Goal: Information Seeking & Learning: Learn about a topic

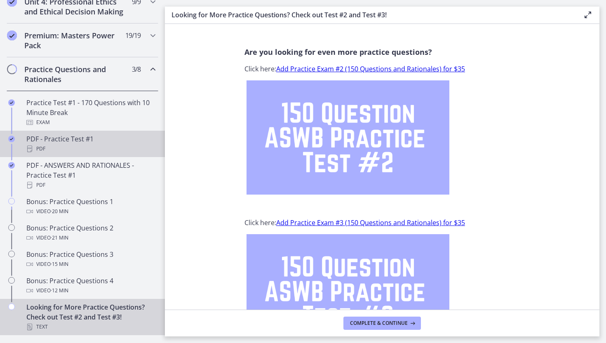
scroll to position [314, 0]
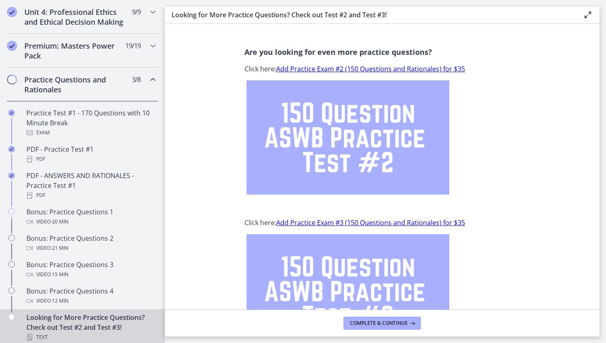
scroll to position [367, 0]
click at [125, 79] on div "Practice Questions and Rationales 3 / 8 Completed" at bounding box center [83, 83] width 152 height 34
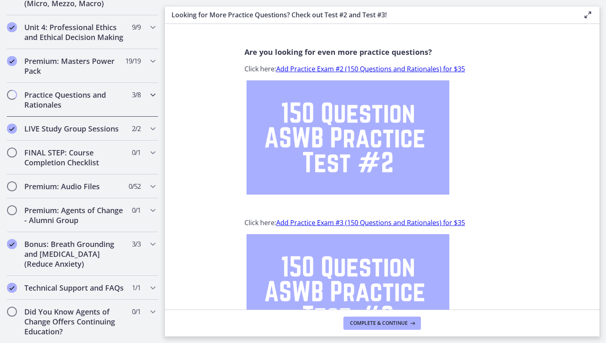
click at [124, 86] on div "Practice Questions and Rationales 3 / 8 Completed" at bounding box center [83, 100] width 152 height 34
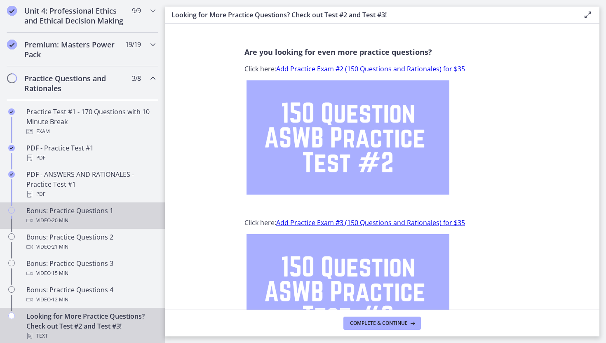
click at [124, 212] on div "Bonus: Practice Questions 1 Video · 20 min" at bounding box center [90, 216] width 129 height 20
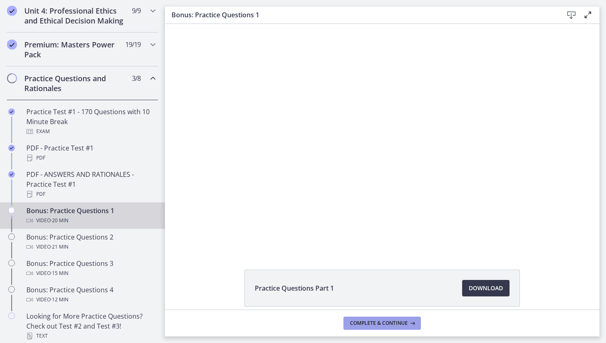
click at [405, 323] on span "Complete & continue" at bounding box center [379, 323] width 58 height 7
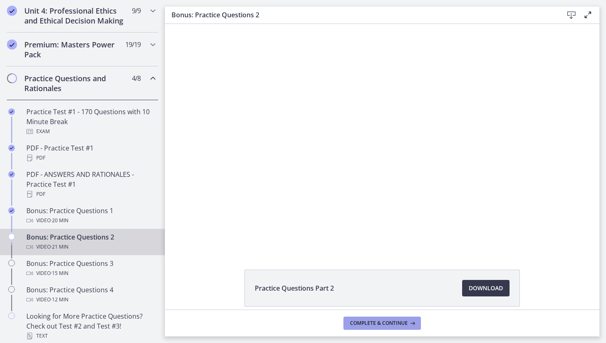
click at [405, 323] on span "Complete & continue" at bounding box center [379, 323] width 58 height 7
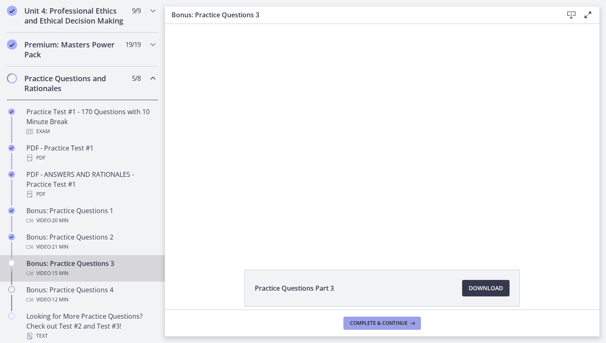
click at [405, 323] on span "Complete & continue" at bounding box center [379, 323] width 58 height 7
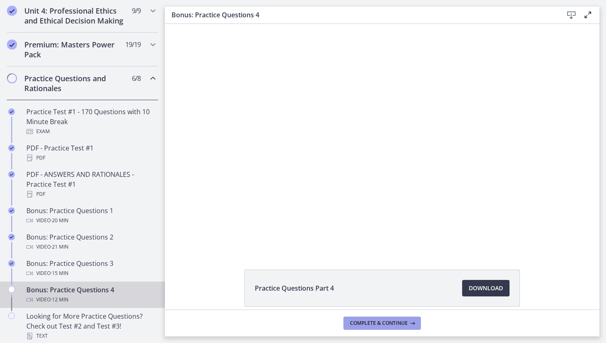
click at [405, 323] on span "Complete & continue" at bounding box center [379, 323] width 58 height 7
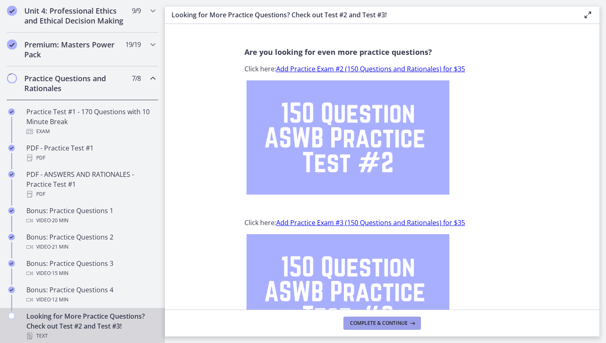
click at [405, 323] on span "Complete & continue" at bounding box center [379, 323] width 58 height 7
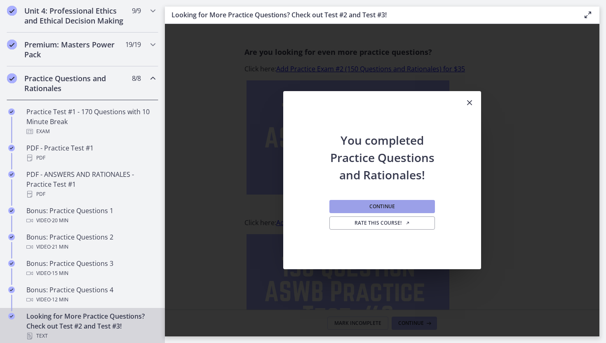
click at [406, 202] on button "Continue" at bounding box center [382, 206] width 106 height 13
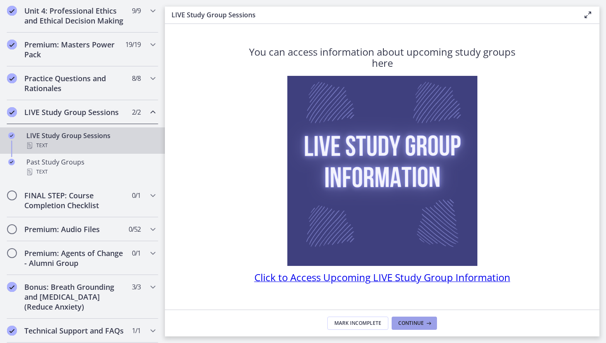
click at [416, 324] on span "Continue" at bounding box center [411, 323] width 26 height 7
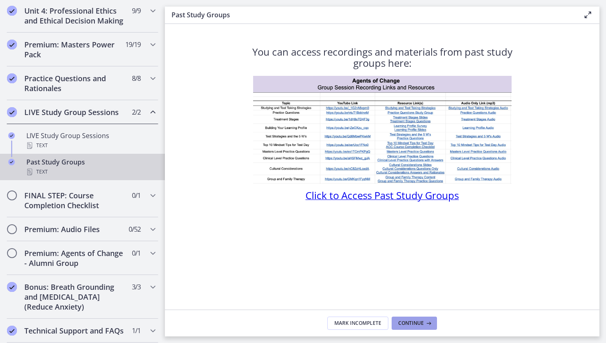
click at [416, 324] on span "Continue" at bounding box center [411, 323] width 26 height 7
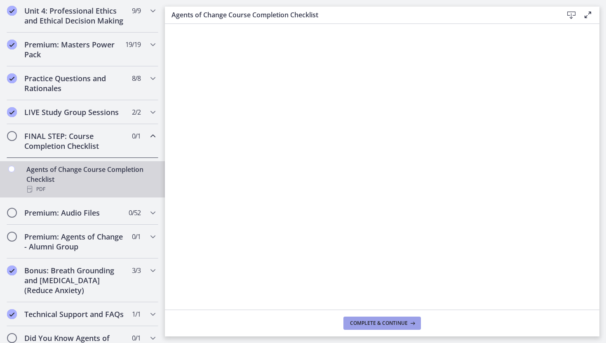
click at [399, 325] on span "Complete & continue" at bounding box center [379, 323] width 58 height 7
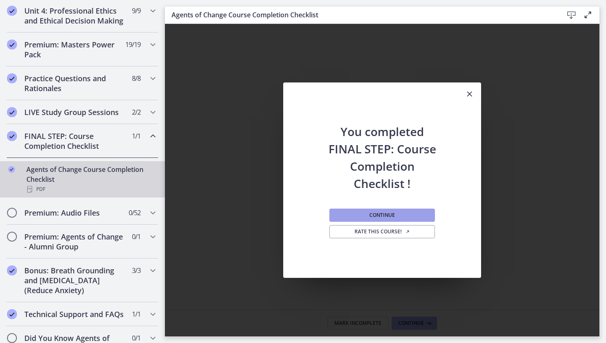
click at [398, 214] on button "Continue" at bounding box center [382, 215] width 106 height 13
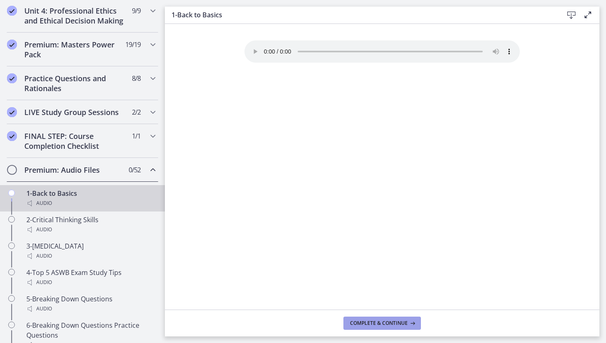
click at [378, 320] on span "Complete & continue" at bounding box center [379, 323] width 58 height 7
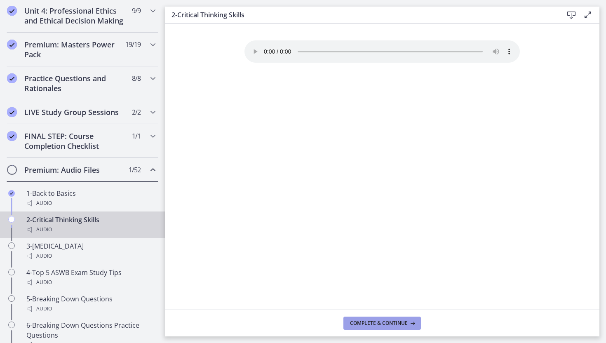
click at [378, 320] on span "Complete & continue" at bounding box center [379, 323] width 58 height 7
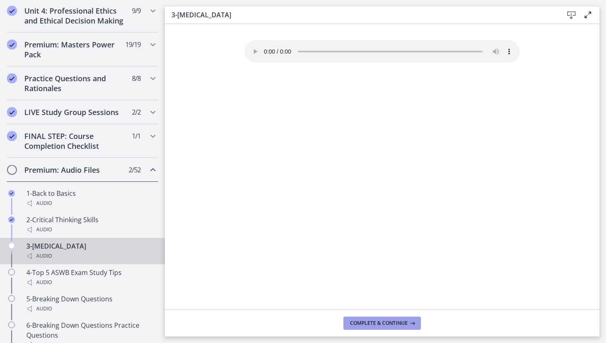
click at [378, 320] on span "Complete & continue" at bounding box center [379, 323] width 58 height 7
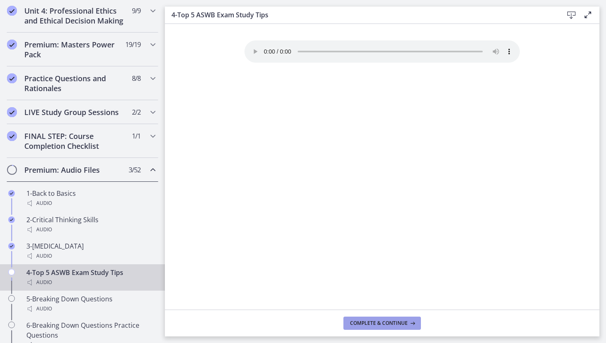
click at [378, 320] on span "Complete & continue" at bounding box center [379, 323] width 58 height 7
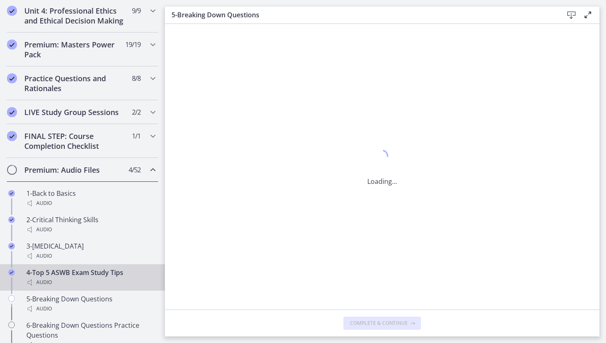
click at [378, 320] on span "Complete & continue" at bounding box center [379, 323] width 58 height 7
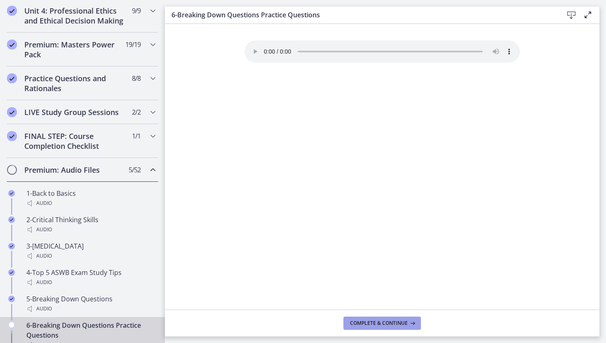
click at [378, 320] on span "Complete & continue" at bounding box center [379, 323] width 58 height 7
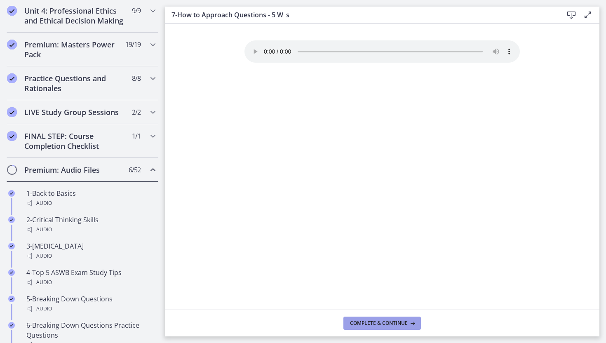
click at [378, 320] on span "Complete & continue" at bounding box center [379, 323] width 58 height 7
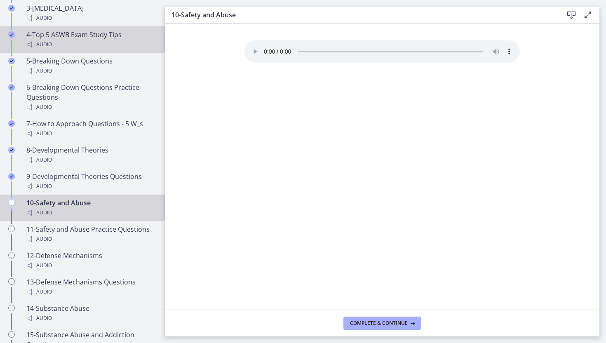
scroll to position [797, 0]
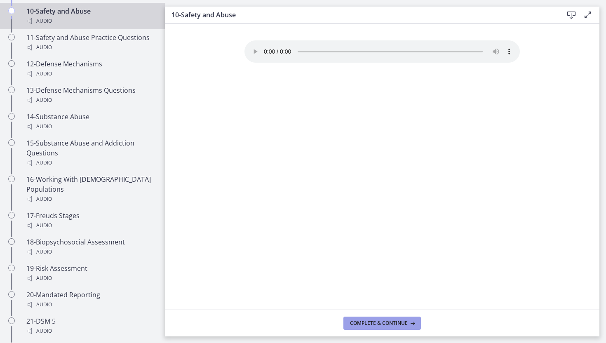
click at [403, 321] on span "Complete & continue" at bounding box center [379, 323] width 58 height 7
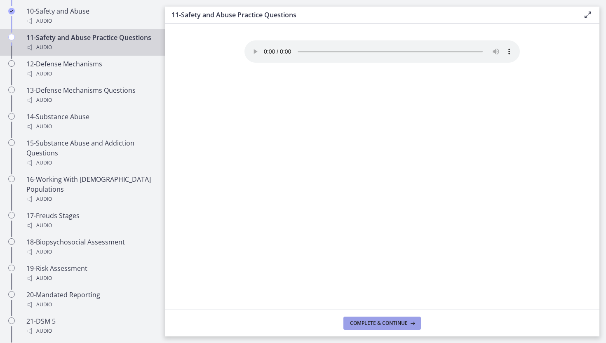
click at [403, 321] on span "Complete & continue" at bounding box center [379, 323] width 58 height 7
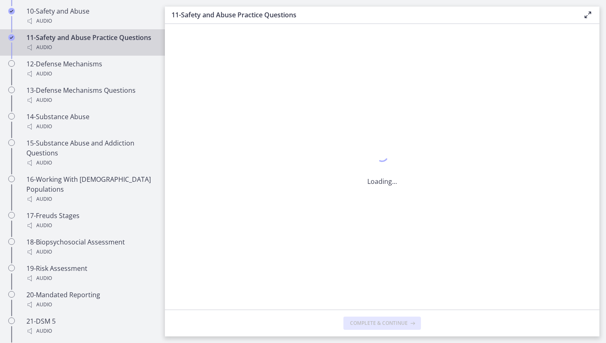
click at [403, 321] on span "Complete & continue" at bounding box center [379, 323] width 58 height 7
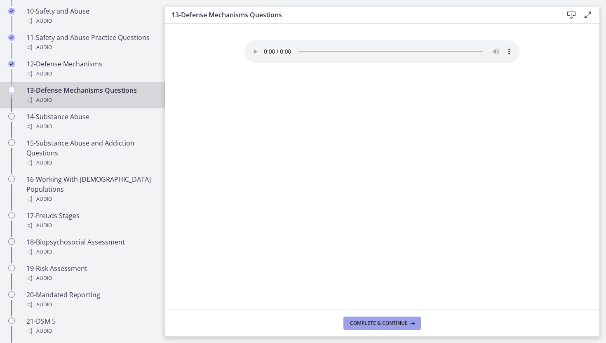
click at [403, 321] on span "Complete & continue" at bounding box center [379, 323] width 58 height 7
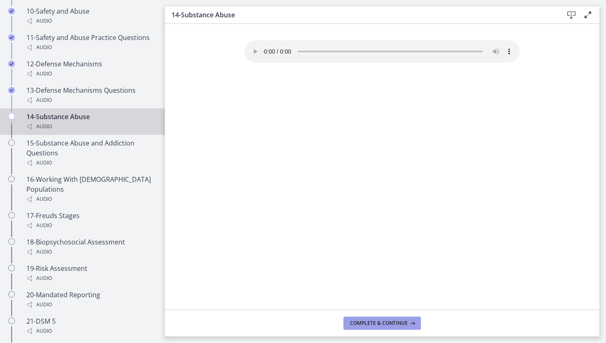
click at [403, 321] on span "Complete & continue" at bounding box center [379, 323] width 58 height 7
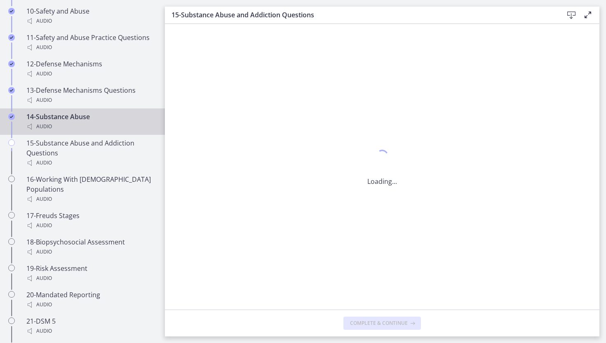
click at [403, 321] on span "Complete & continue" at bounding box center [379, 323] width 58 height 7
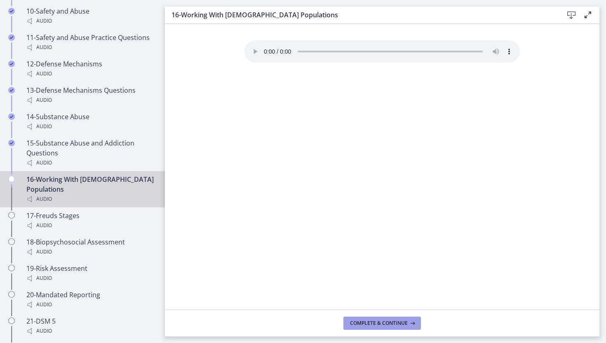
click at [403, 321] on span "Complete & continue" at bounding box center [379, 323] width 58 height 7
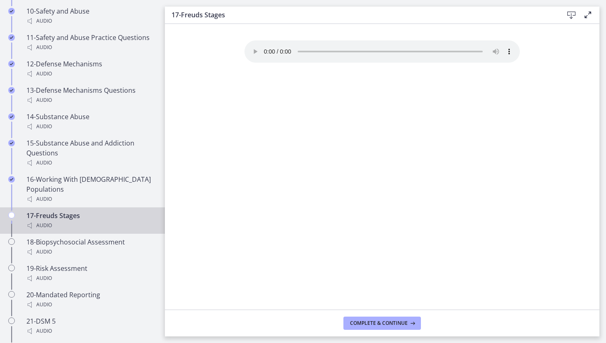
click at [403, 321] on span "Complete & continue" at bounding box center [379, 323] width 58 height 7
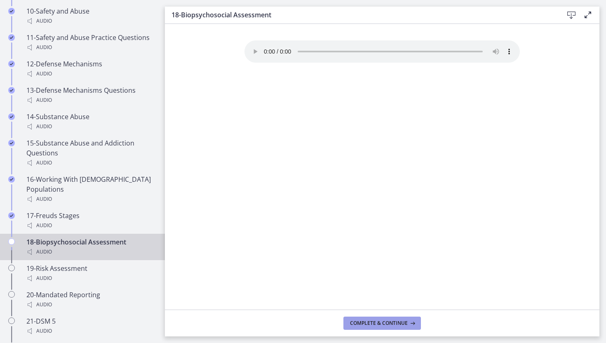
click at [403, 321] on span "Complete & continue" at bounding box center [379, 323] width 58 height 7
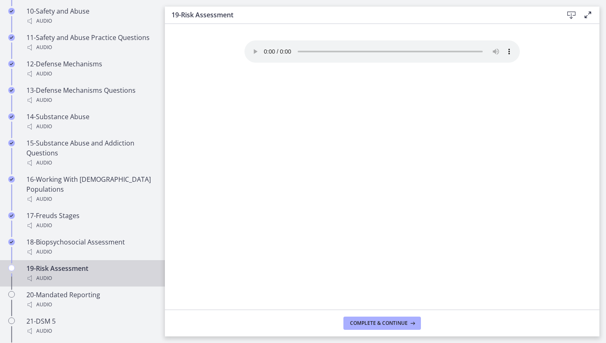
click at [403, 321] on span "Complete & continue" at bounding box center [379, 323] width 58 height 7
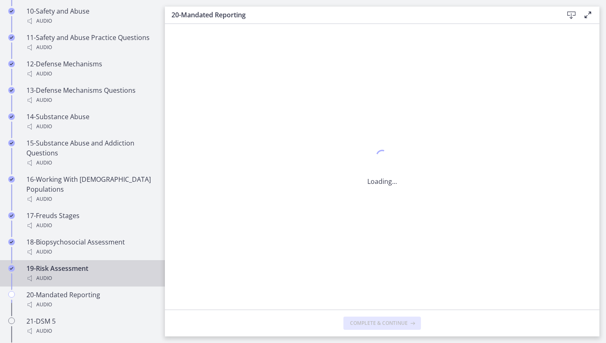
click at [403, 321] on span "Complete & continue" at bounding box center [379, 323] width 58 height 7
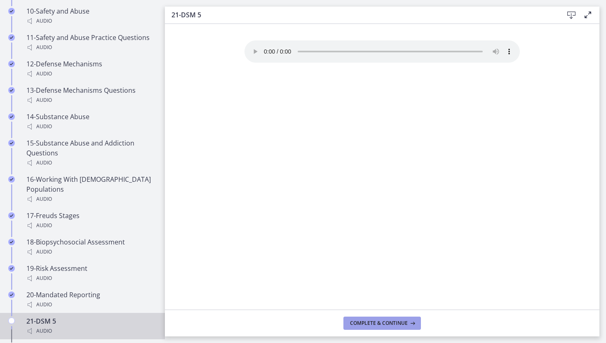
click at [403, 321] on span "Complete & continue" at bounding box center [379, 323] width 58 height 7
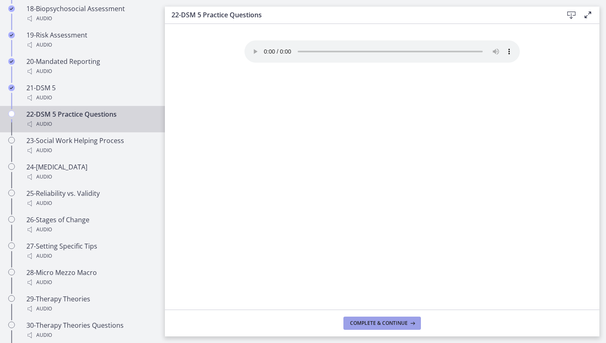
scroll to position [1034, 0]
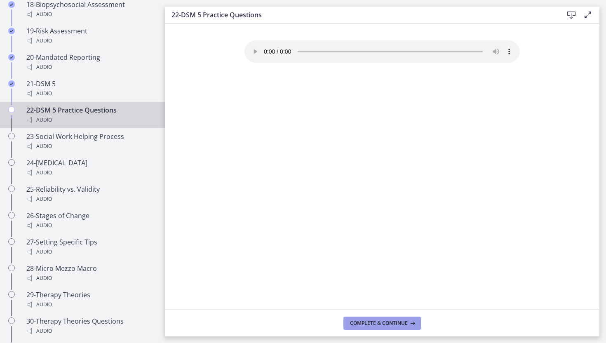
click at [375, 326] on span "Complete & continue" at bounding box center [379, 323] width 58 height 7
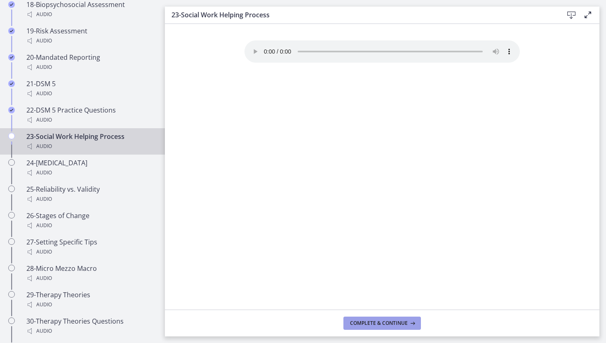
click at [375, 326] on span "Complete & continue" at bounding box center [379, 323] width 58 height 7
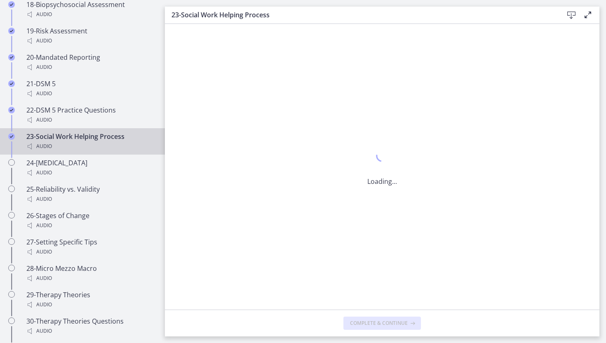
click at [375, 326] on span "Complete & continue" at bounding box center [379, 323] width 58 height 7
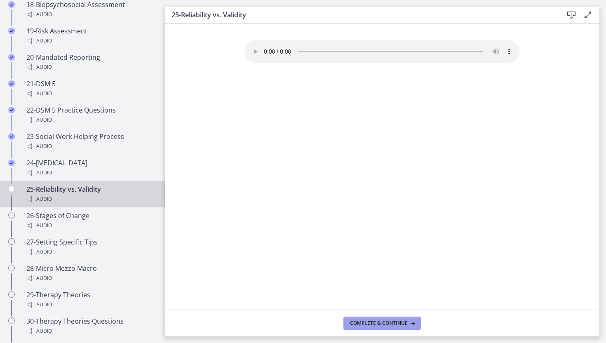
click at [375, 326] on span "Complete & continue" at bounding box center [379, 323] width 58 height 7
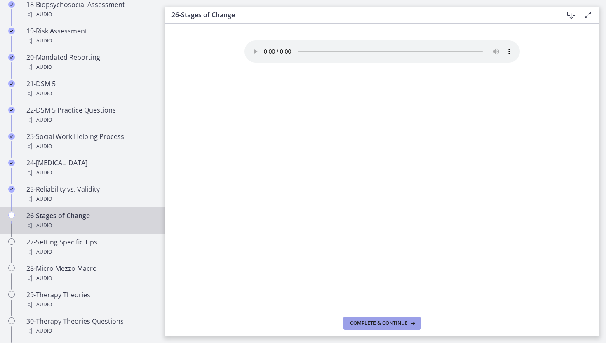
click at [375, 326] on span "Complete & continue" at bounding box center [379, 323] width 58 height 7
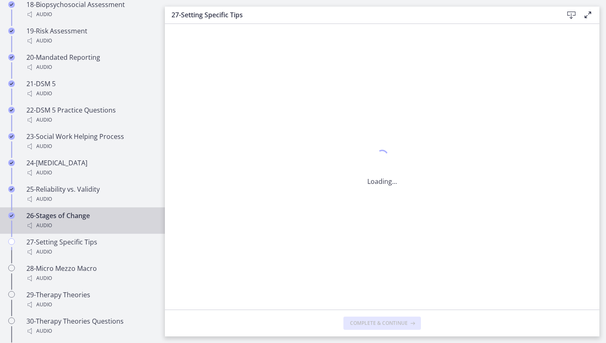
click at [375, 326] on span "Complete & continue" at bounding box center [379, 323] width 58 height 7
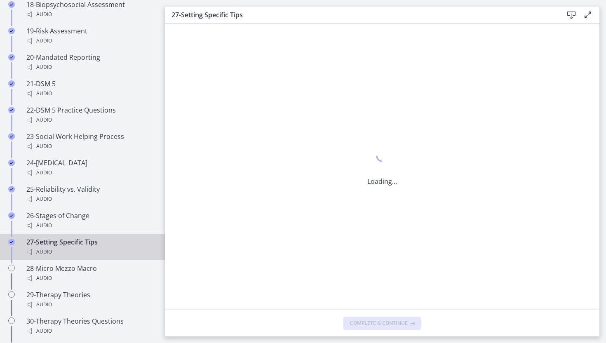
click at [375, 326] on span "Complete & continue" at bounding box center [379, 323] width 58 height 7
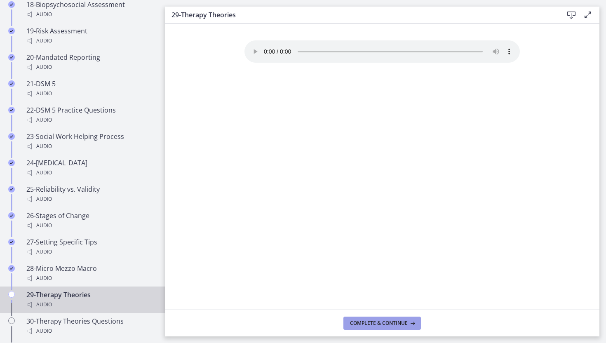
click at [375, 326] on span "Complete & continue" at bounding box center [379, 323] width 58 height 7
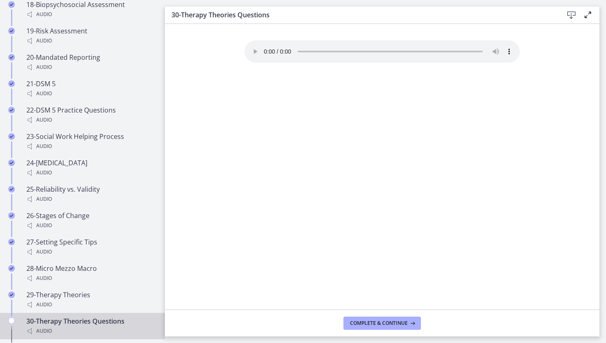
click at [375, 326] on span "Complete & continue" at bounding box center [379, 323] width 58 height 7
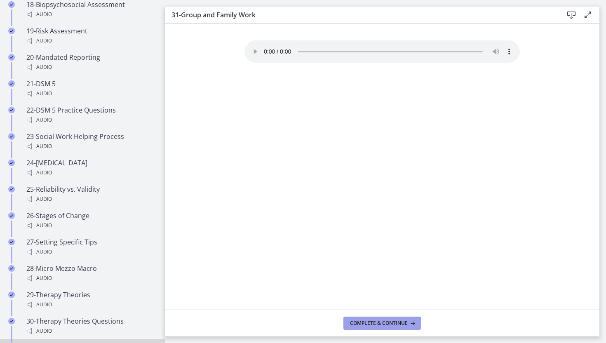
click at [375, 326] on span "Complete & continue" at bounding box center [379, 323] width 58 height 7
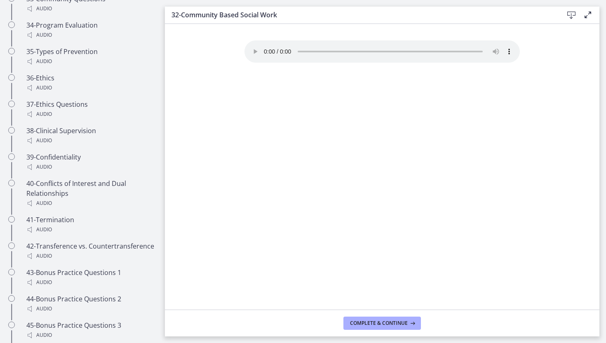
scroll to position [1472, 0]
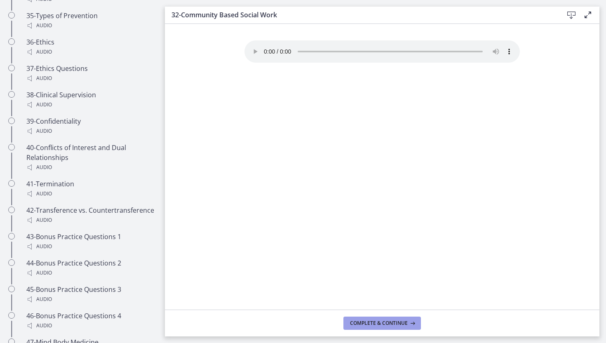
click at [393, 324] on span "Complete & continue" at bounding box center [379, 323] width 58 height 7
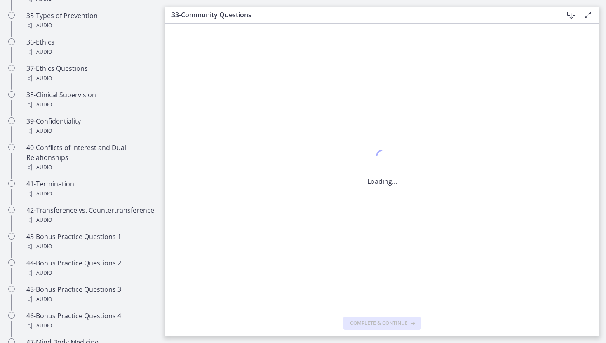
click at [393, 324] on span "Complete & continue" at bounding box center [379, 323] width 58 height 7
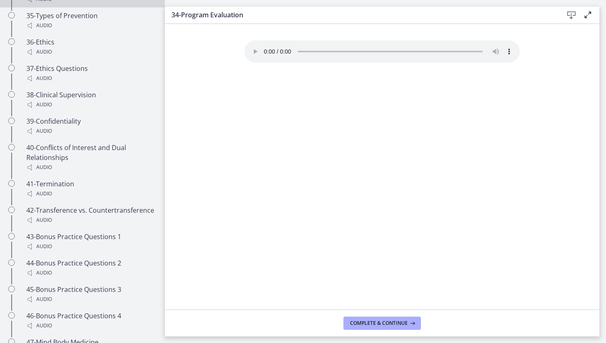
click at [393, 324] on span "Complete & continue" at bounding box center [379, 323] width 58 height 7
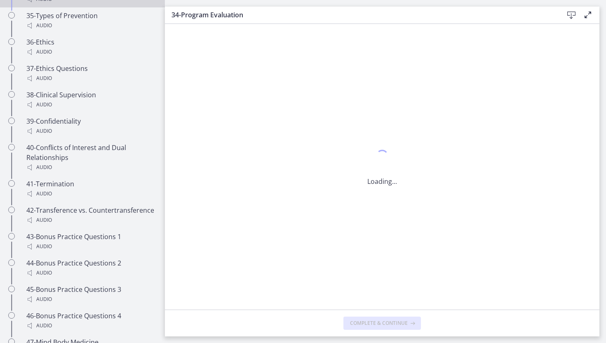
click at [393, 324] on span "Complete & continue" at bounding box center [379, 323] width 58 height 7
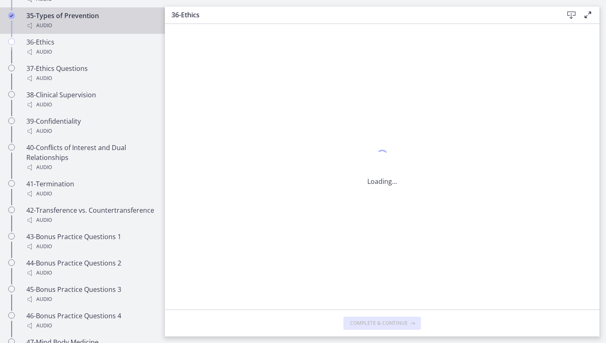
click at [393, 324] on span "Complete & continue" at bounding box center [379, 323] width 58 height 7
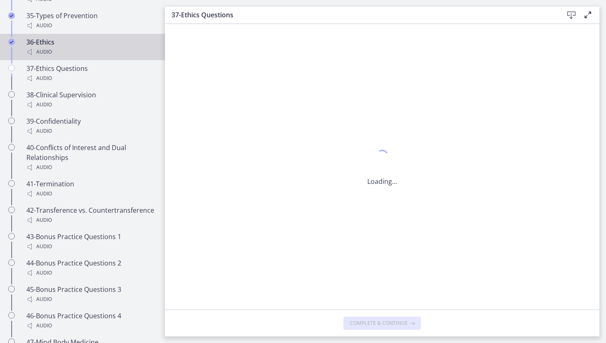
click at [393, 324] on span "Complete & continue" at bounding box center [379, 323] width 58 height 7
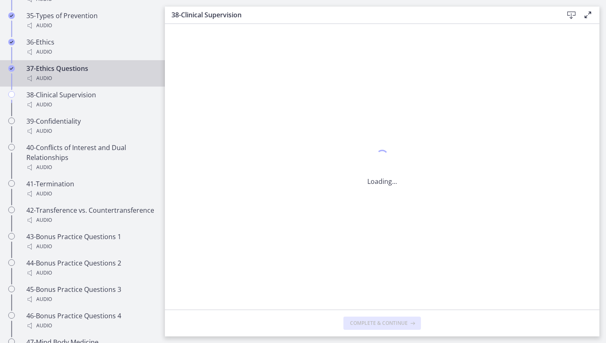
click at [393, 324] on span "Complete & continue" at bounding box center [379, 323] width 58 height 7
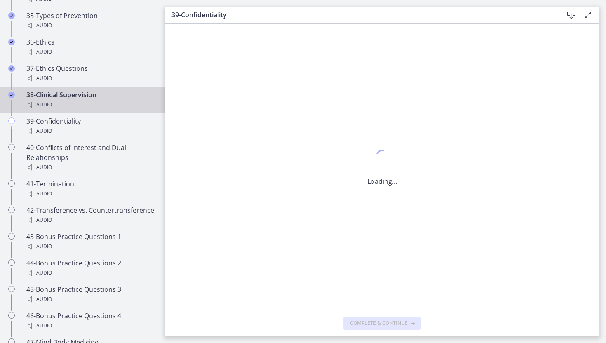
click at [393, 324] on span "Complete & continue" at bounding box center [379, 323] width 58 height 7
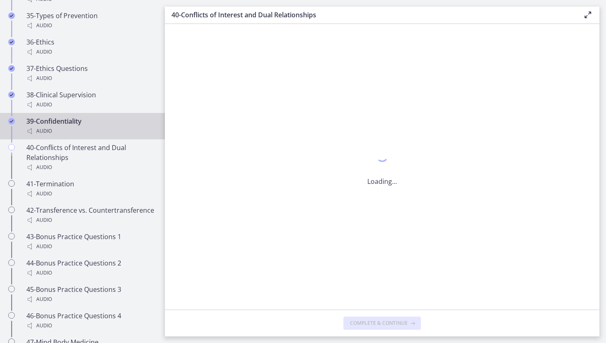
click at [393, 324] on span "Complete & continue" at bounding box center [379, 323] width 58 height 7
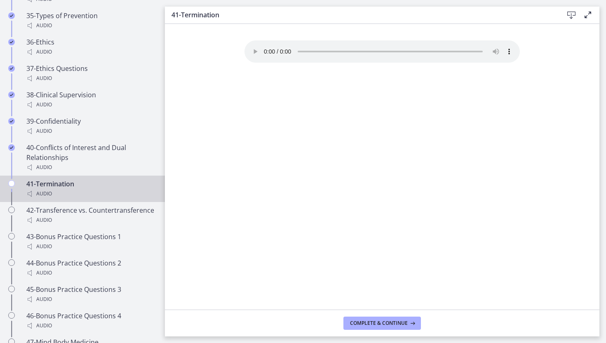
click at [393, 324] on span "Complete & continue" at bounding box center [379, 323] width 58 height 7
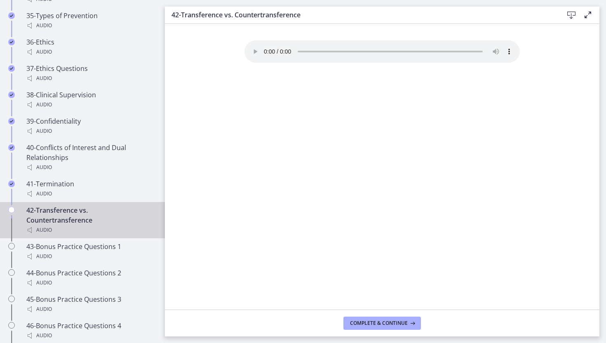
click at [393, 324] on span "Complete & continue" at bounding box center [379, 323] width 58 height 7
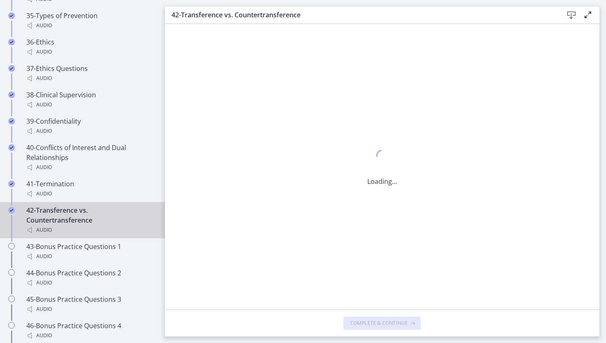
click at [393, 324] on span "Complete & continue" at bounding box center [379, 323] width 58 height 7
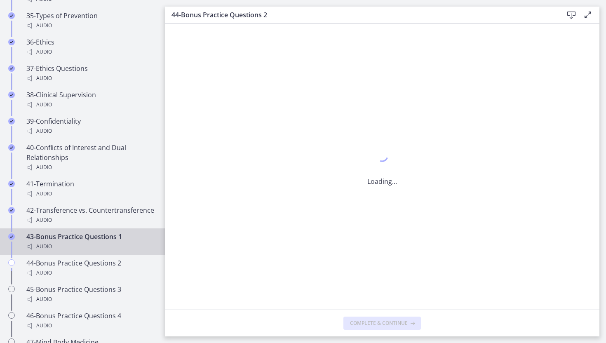
click at [393, 324] on span "Complete & continue" at bounding box center [379, 323] width 58 height 7
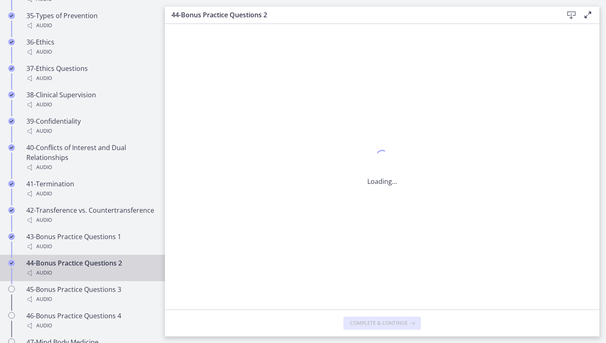
click at [393, 324] on span "Complete & continue" at bounding box center [379, 323] width 58 height 7
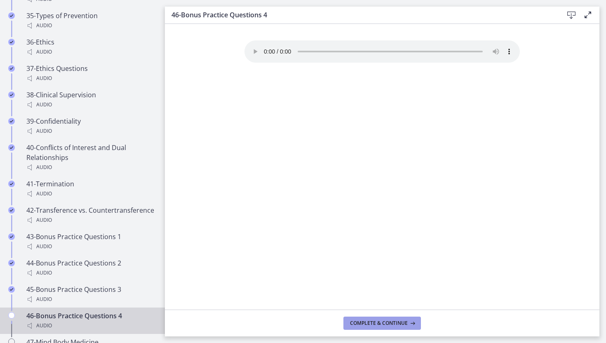
click at [393, 324] on span "Complete & continue" at bounding box center [379, 323] width 58 height 7
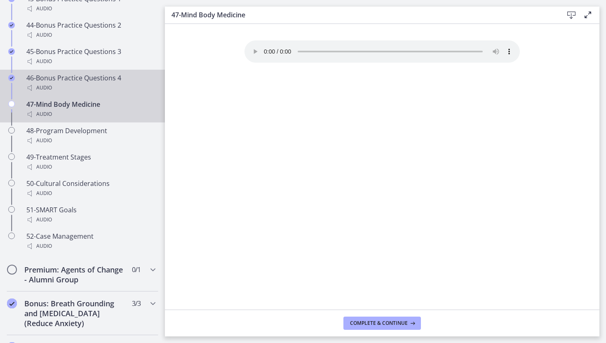
scroll to position [1759, 0]
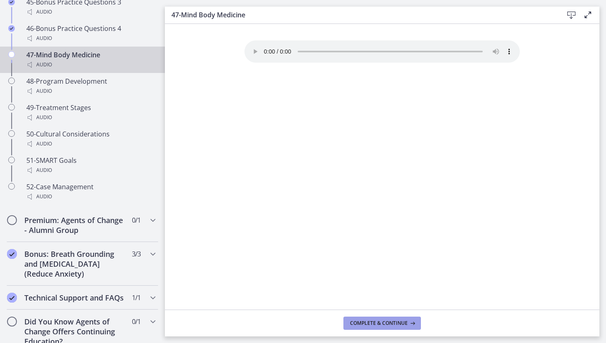
click at [358, 322] on span "Complete & continue" at bounding box center [379, 323] width 58 height 7
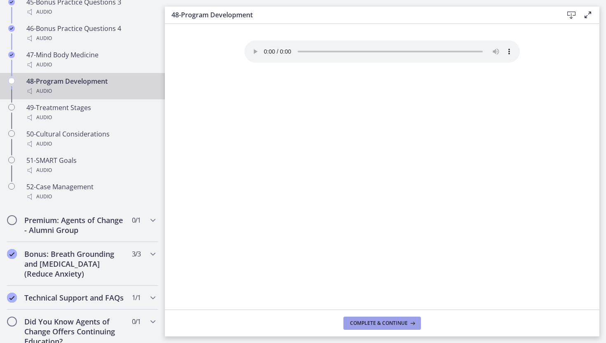
click at [358, 322] on span "Complete & continue" at bounding box center [379, 323] width 58 height 7
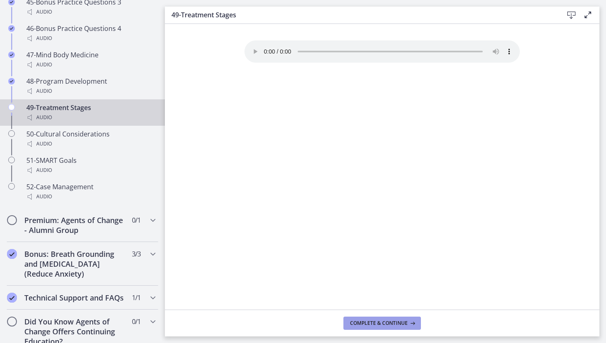
click at [358, 322] on span "Complete & continue" at bounding box center [379, 323] width 58 height 7
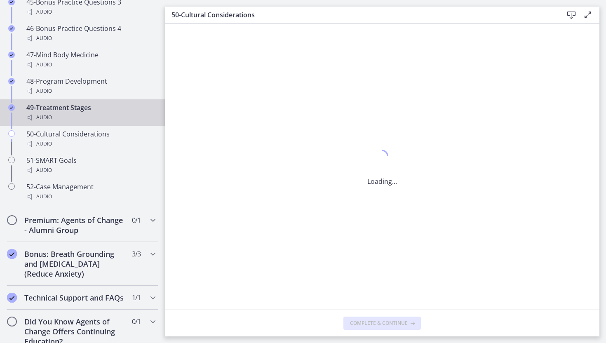
click at [358, 322] on span "Complete & continue" at bounding box center [379, 323] width 58 height 7
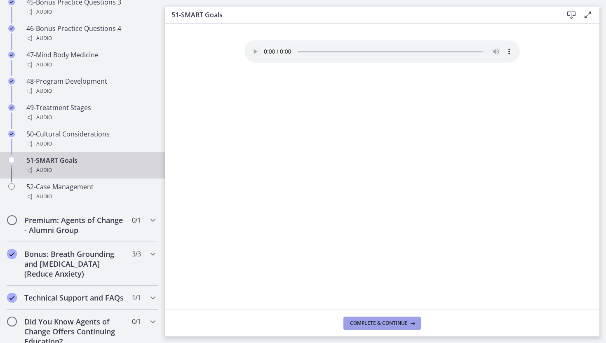
click at [358, 322] on span "Complete & continue" at bounding box center [379, 323] width 58 height 7
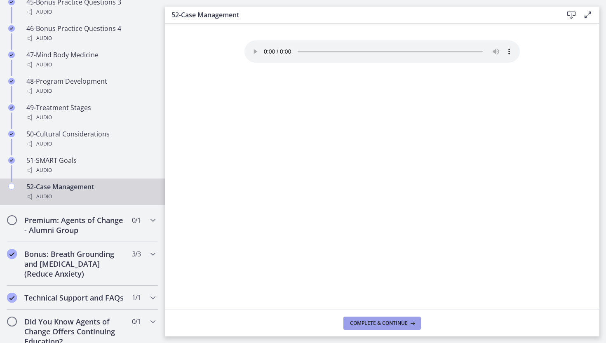
click at [358, 322] on span "Complete & continue" at bounding box center [379, 323] width 58 height 7
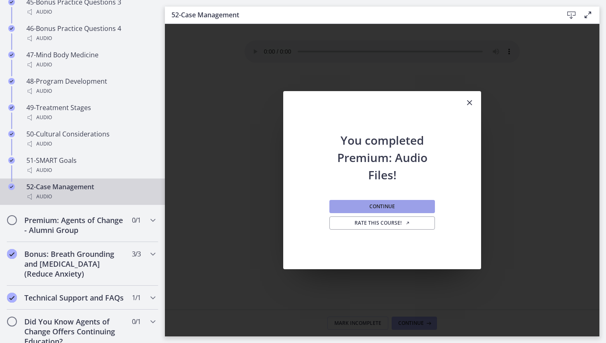
click at [395, 209] on button "Continue" at bounding box center [382, 206] width 106 height 13
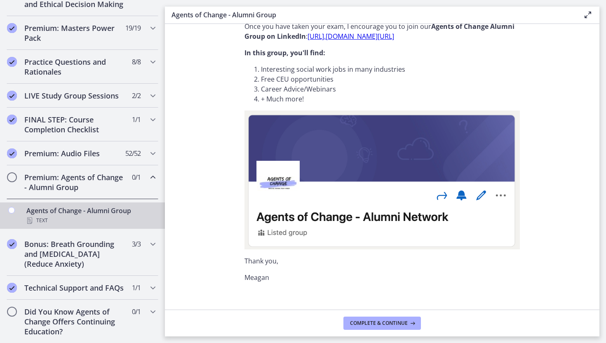
scroll to position [27, 0]
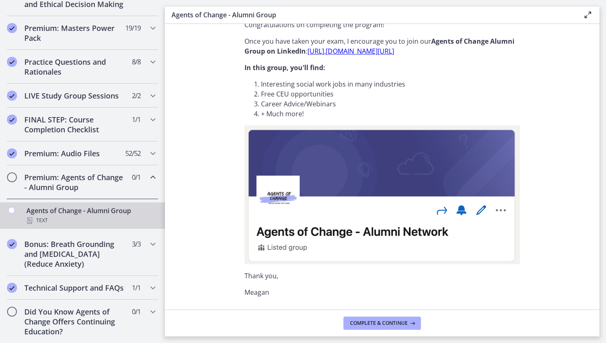
click at [404, 58] on div "Congratulations on completing the program! Once you have taken your exam, I enc…" at bounding box center [382, 159] width 275 height 278
click at [394, 49] on link "[URL]. [DOMAIN_NAME][URL]" at bounding box center [351, 51] width 87 height 9
click at [406, 319] on button "Complete & continue" at bounding box center [383, 323] width 78 height 13
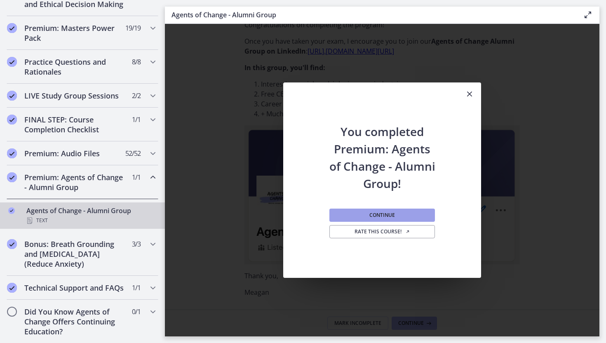
click at [402, 210] on button "Continue" at bounding box center [382, 215] width 106 height 13
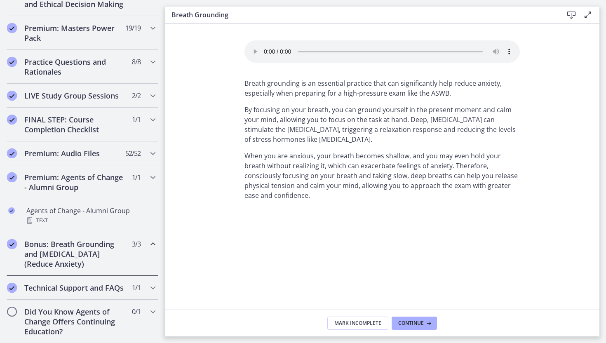
scroll to position [436, 0]
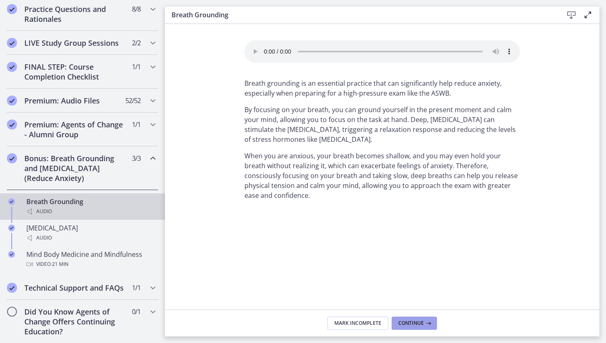
click at [409, 321] on span "Continue" at bounding box center [411, 323] width 26 height 7
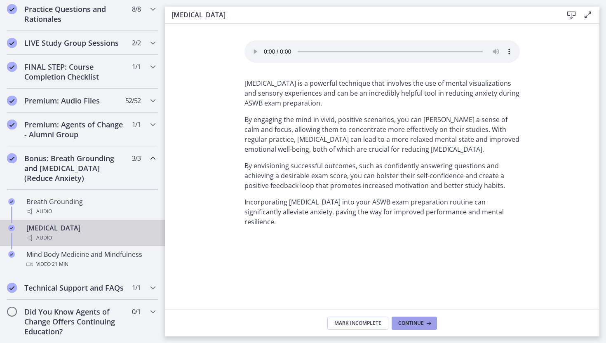
click at [409, 321] on span "Continue" at bounding box center [411, 323] width 26 height 7
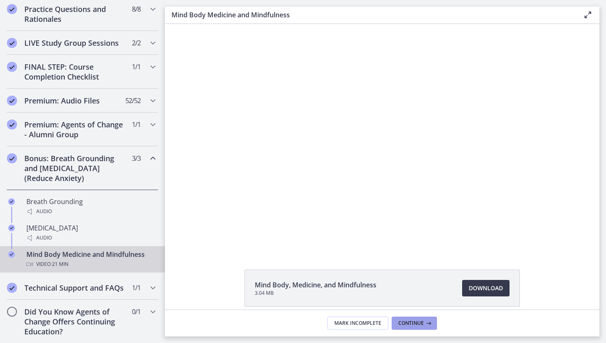
click at [409, 321] on span "Continue" at bounding box center [411, 323] width 26 height 7
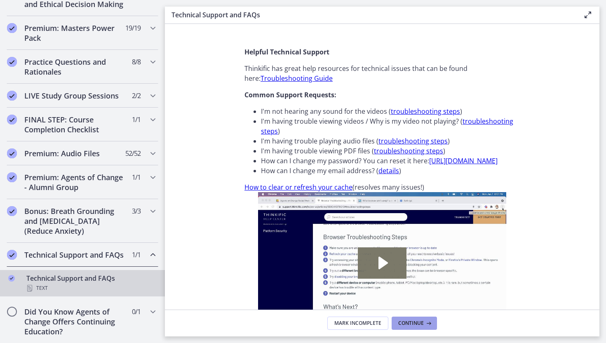
click at [409, 321] on span "Continue" at bounding box center [411, 323] width 26 height 7
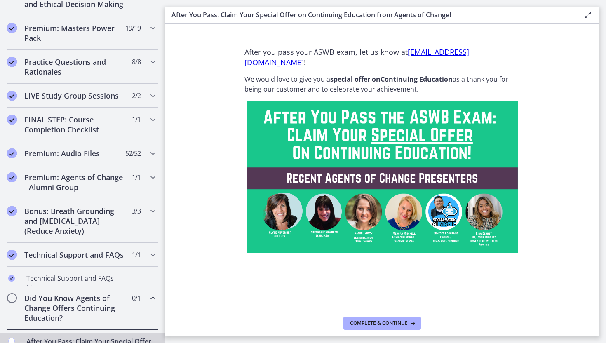
scroll to position [403, 0]
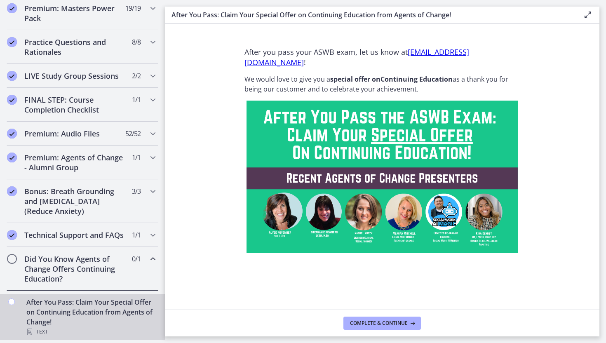
click at [369, 93] on p "We would love to give you a s pecial offer on Continuing Education as a thank y…" at bounding box center [382, 84] width 275 height 20
